Goal: Navigation & Orientation: Find specific page/section

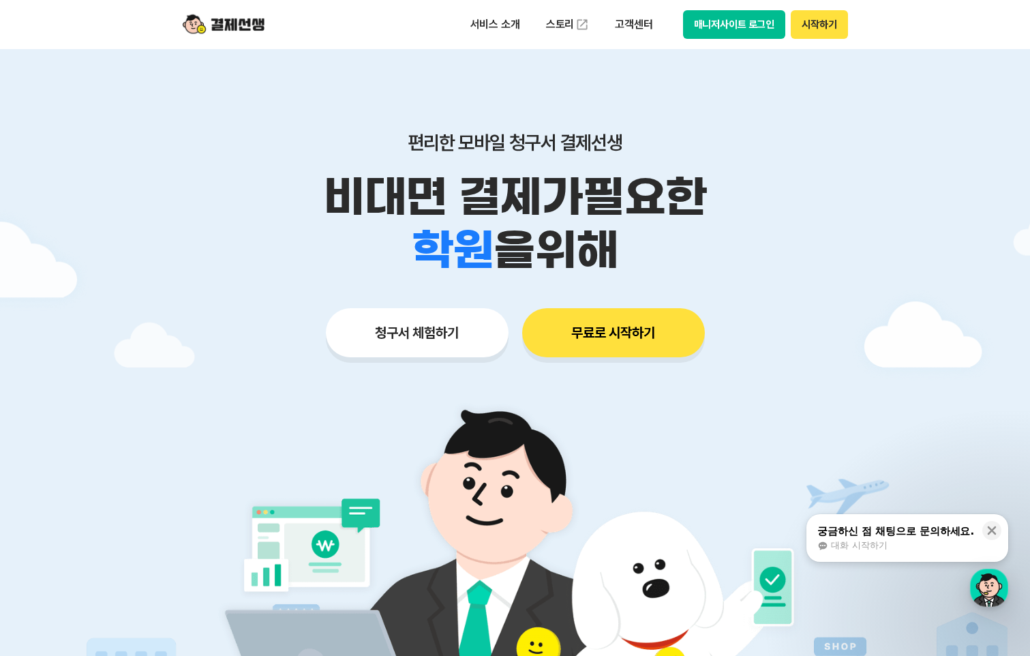
click at [816, 35] on button "시작하기" at bounding box center [819, 24] width 57 height 29
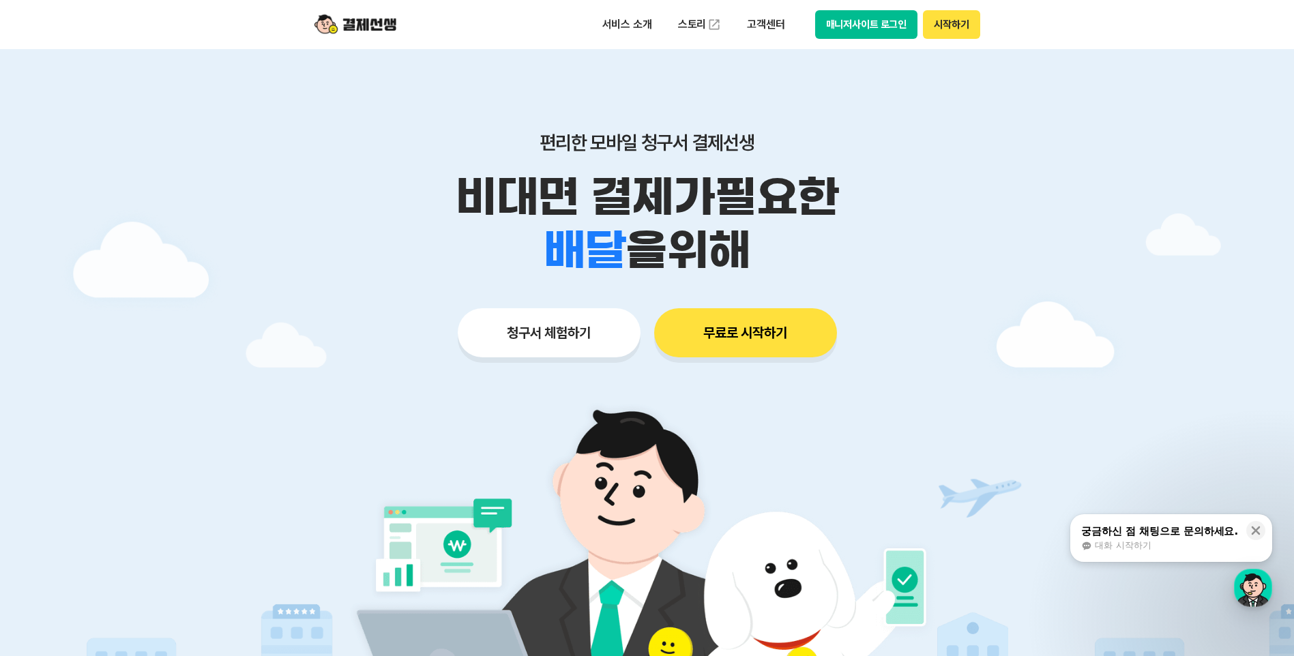
click at [943, 25] on button "시작하기" at bounding box center [951, 24] width 57 height 29
click at [951, 23] on button "시작하기" at bounding box center [951, 24] width 57 height 29
click at [959, 24] on button "시작하기" at bounding box center [951, 24] width 57 height 29
click at [964, 26] on button "시작하기" at bounding box center [951, 24] width 57 height 29
click at [932, 25] on button "시작하기" at bounding box center [951, 24] width 57 height 29
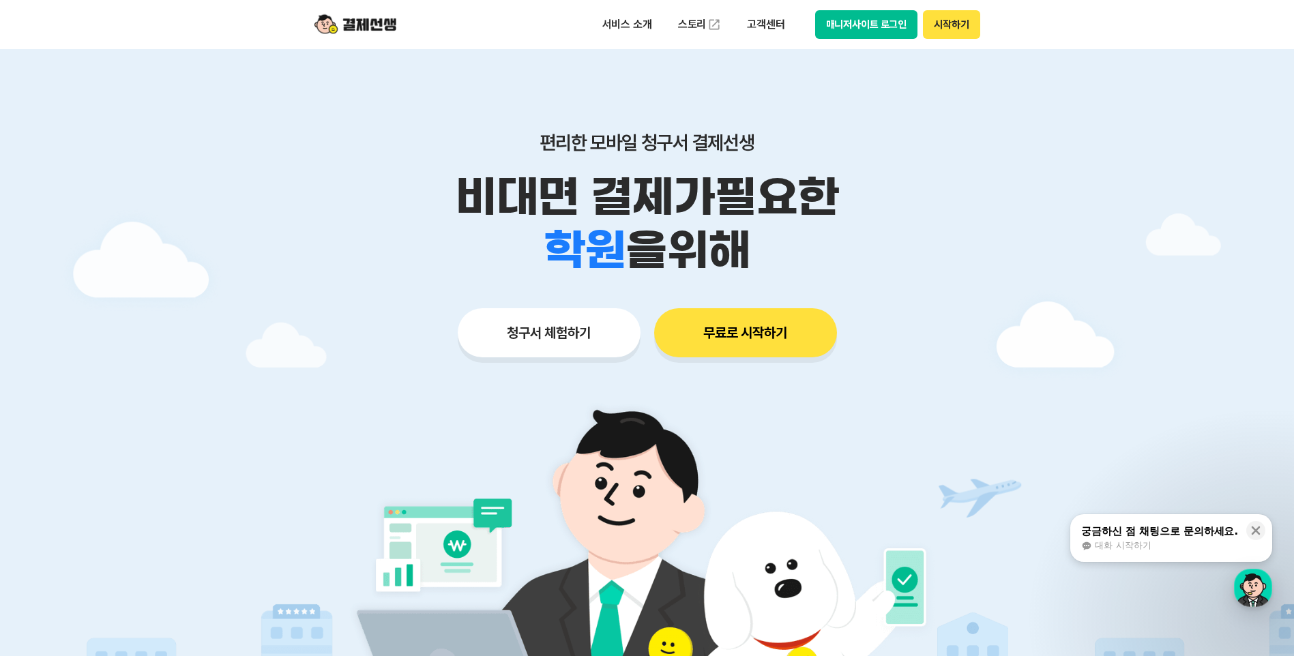
click at [958, 13] on button "시작하기" at bounding box center [951, 24] width 57 height 29
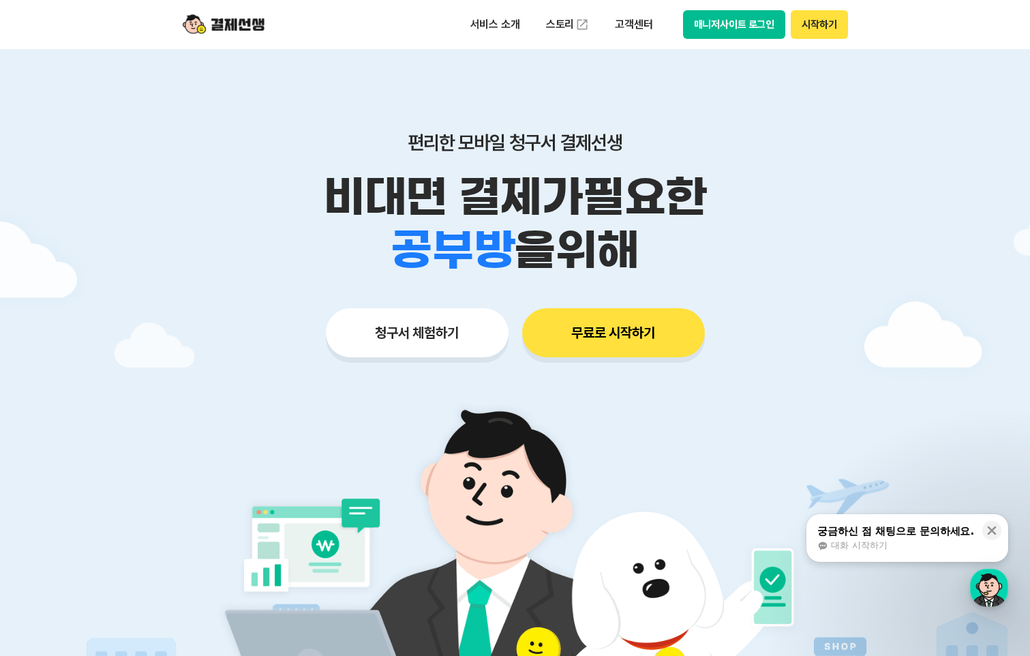
click at [829, 10] on button "시작하기" at bounding box center [819, 24] width 57 height 29
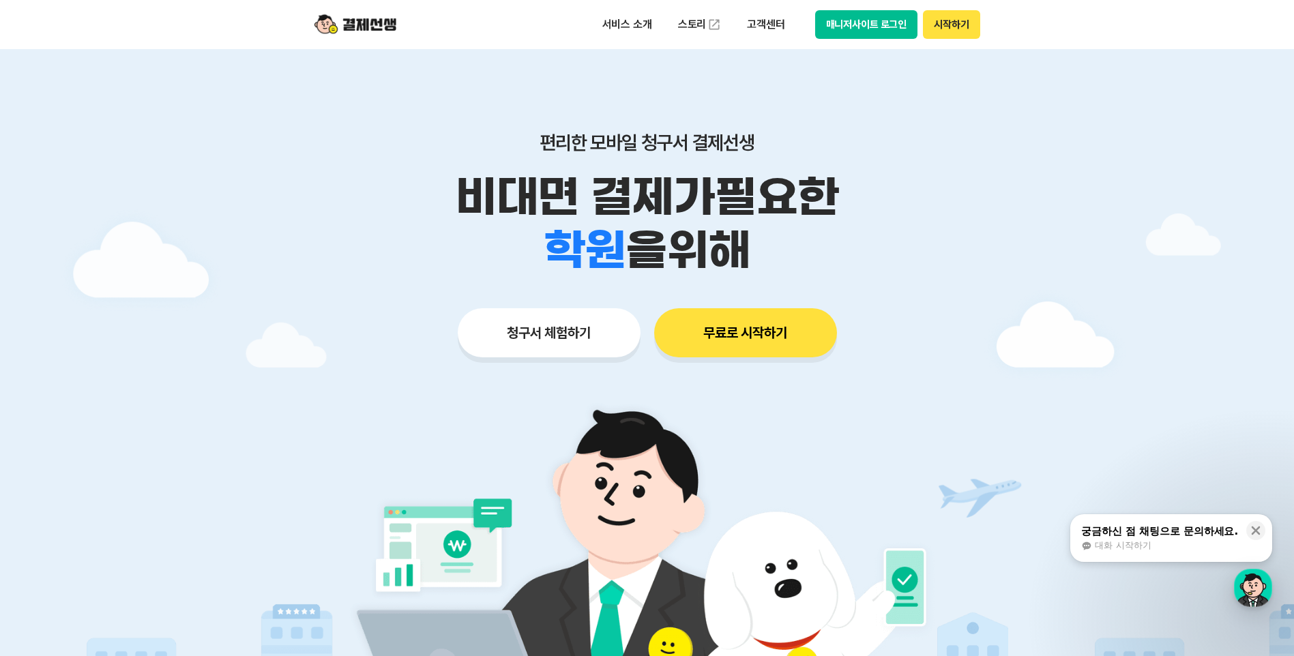
click at [958, 23] on button "시작하기" at bounding box center [951, 24] width 57 height 29
click at [957, 19] on button "시작하기" at bounding box center [951, 24] width 57 height 29
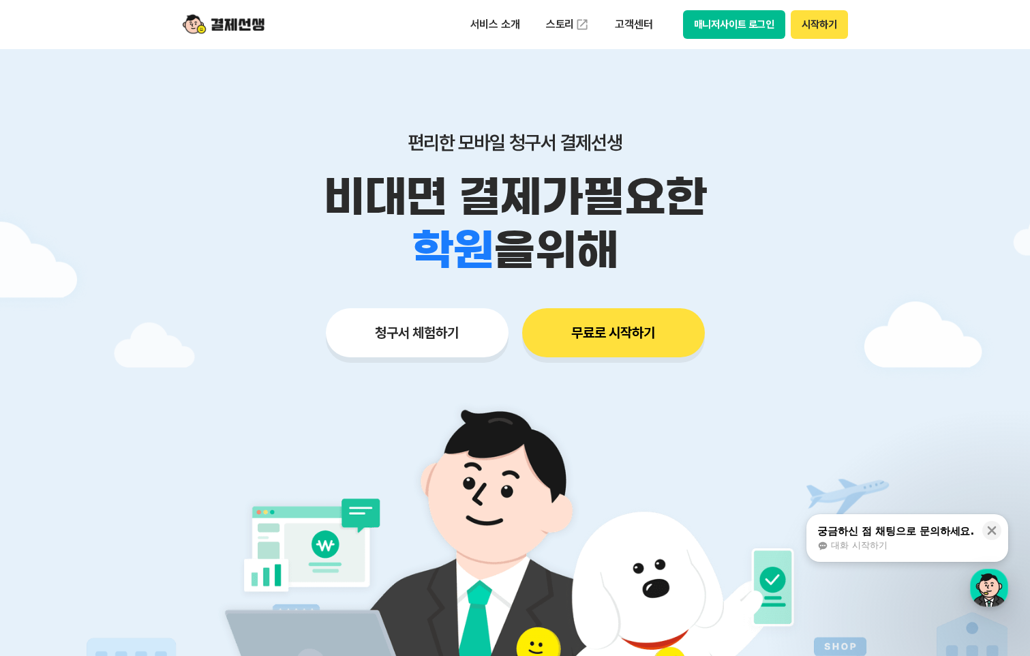
click at [842, 25] on button "시작하기" at bounding box center [819, 24] width 57 height 29
